Goal: Task Accomplishment & Management: Manage account settings

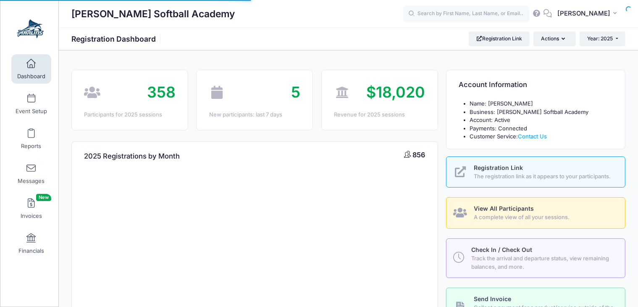
select select
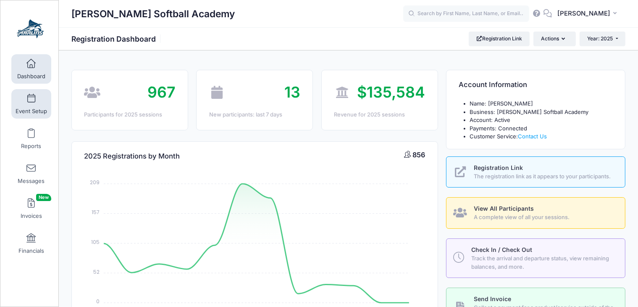
click at [42, 98] on link "Event Setup" at bounding box center [31, 103] width 40 height 29
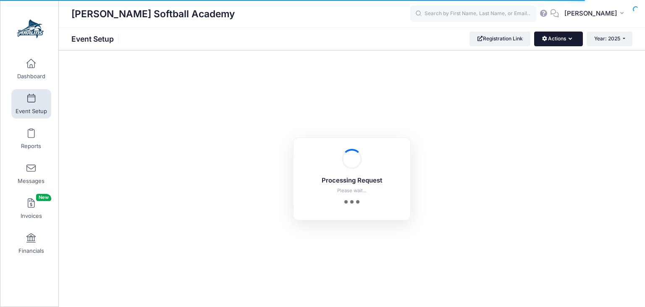
click at [550, 42] on button "Actions" at bounding box center [558, 39] width 48 height 14
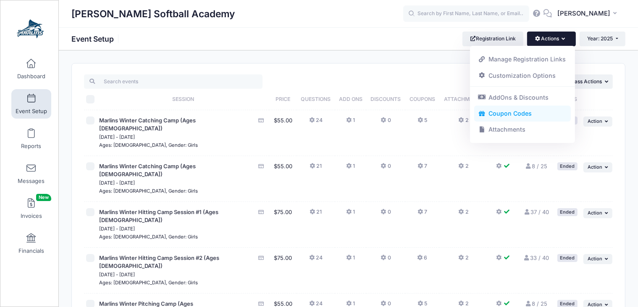
click at [508, 115] on link "Coupon Codes" at bounding box center [522, 113] width 97 height 16
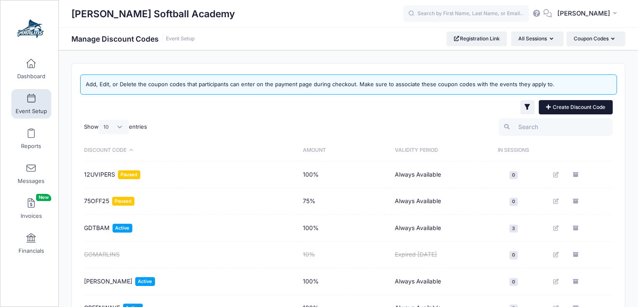
click at [558, 108] on link "Create Discount Code" at bounding box center [576, 107] width 74 height 14
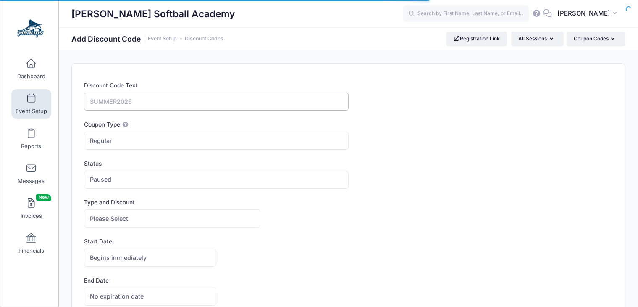
click at [282, 101] on input "Discount Code Text" at bounding box center [216, 101] width 264 height 18
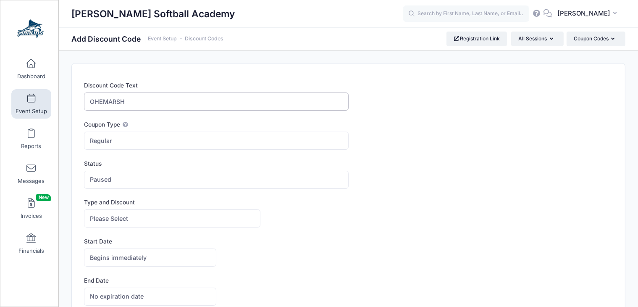
type input "OHEMARSH"
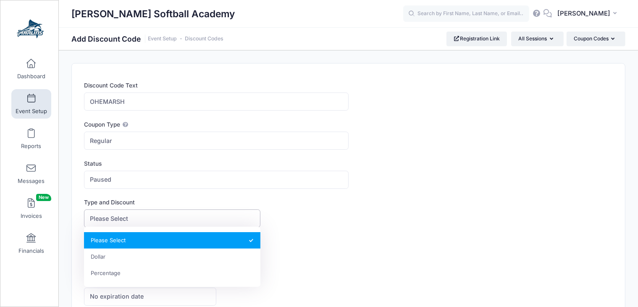
click at [215, 216] on span "Please Select" at bounding box center [172, 218] width 176 height 18
select select "2"
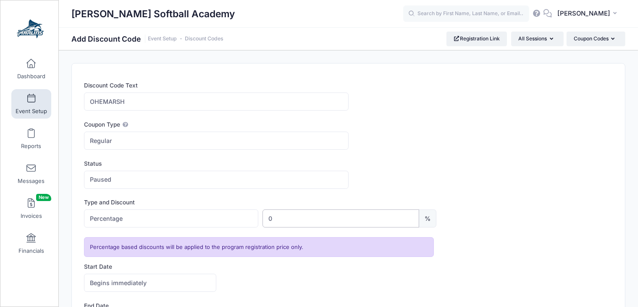
click at [304, 219] on input "0" at bounding box center [341, 218] width 157 height 18
type input "100"
click at [321, 185] on span "Paused" at bounding box center [216, 180] width 264 height 18
click at [425, 184] on div "Status Paused Active Paused" at bounding box center [348, 173] width 529 height 29
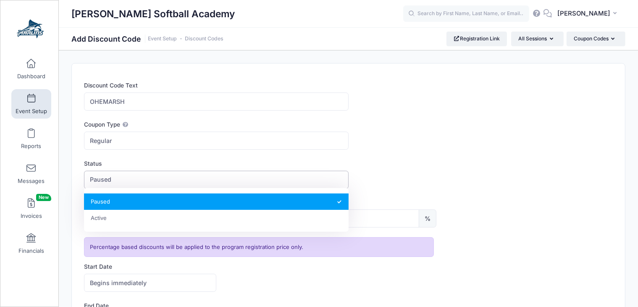
click at [204, 187] on body "Processing Request Please wait... Processing Request Please wait... Processing …" at bounding box center [319, 153] width 638 height 307
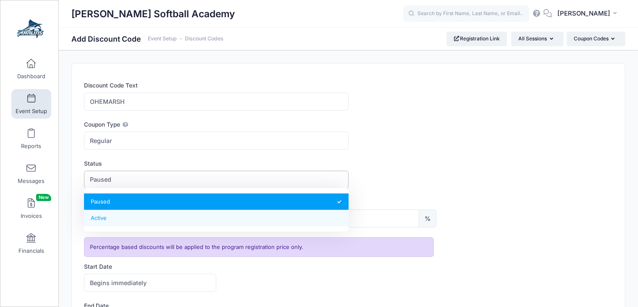
select select "1"
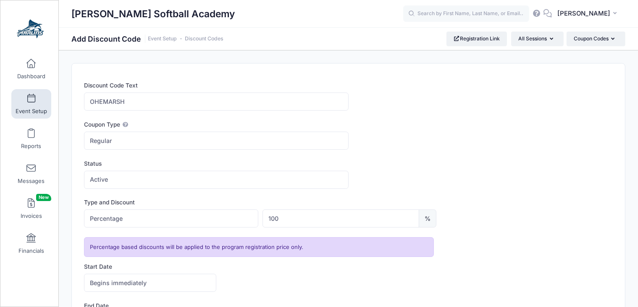
click at [484, 170] on div "Status Paused Active Active" at bounding box center [348, 173] width 529 height 29
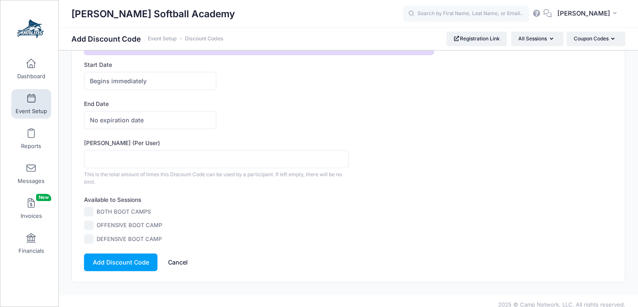
scroll to position [208, 0]
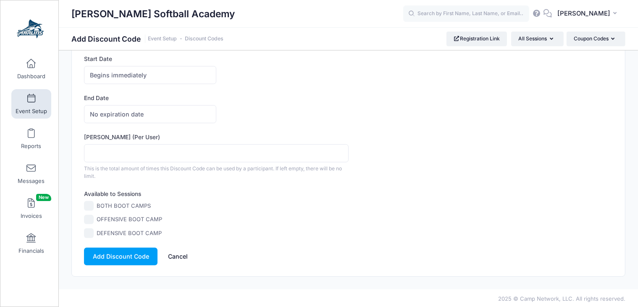
click at [89, 228] on input "DEFENSIVE BOOT CAMP" at bounding box center [89, 233] width 10 height 10
checkbox input "true"
click at [89, 218] on input "OFFENSIVE BOOT CAMP" at bounding box center [89, 220] width 10 height 10
checkbox input "true"
click at [89, 202] on input "BOTH BOOT CAMPS" at bounding box center [89, 206] width 10 height 10
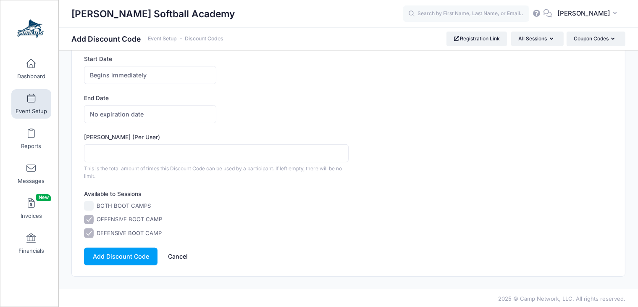
checkbox input "true"
click at [109, 254] on button "Add Discount Code" at bounding box center [121, 256] width 74 height 18
